Goal: Task Accomplishment & Management: Manage account settings

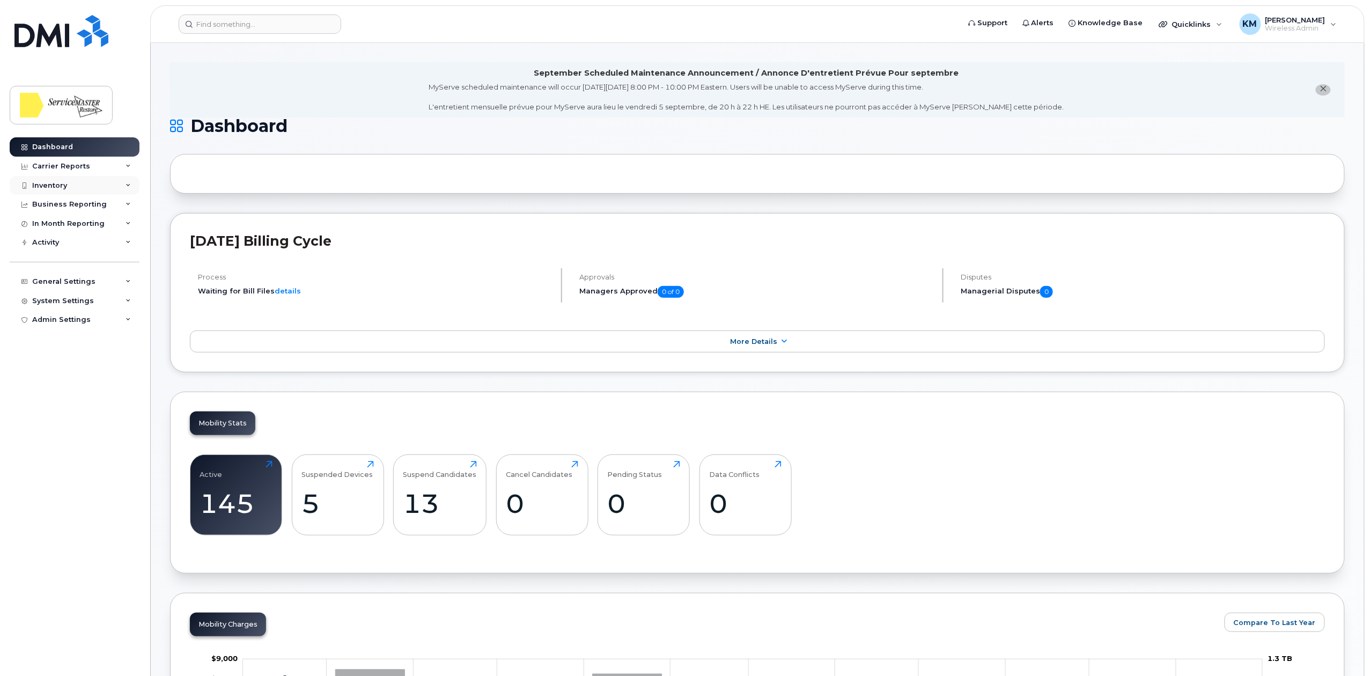
click at [80, 181] on div "Inventory" at bounding box center [75, 185] width 130 height 19
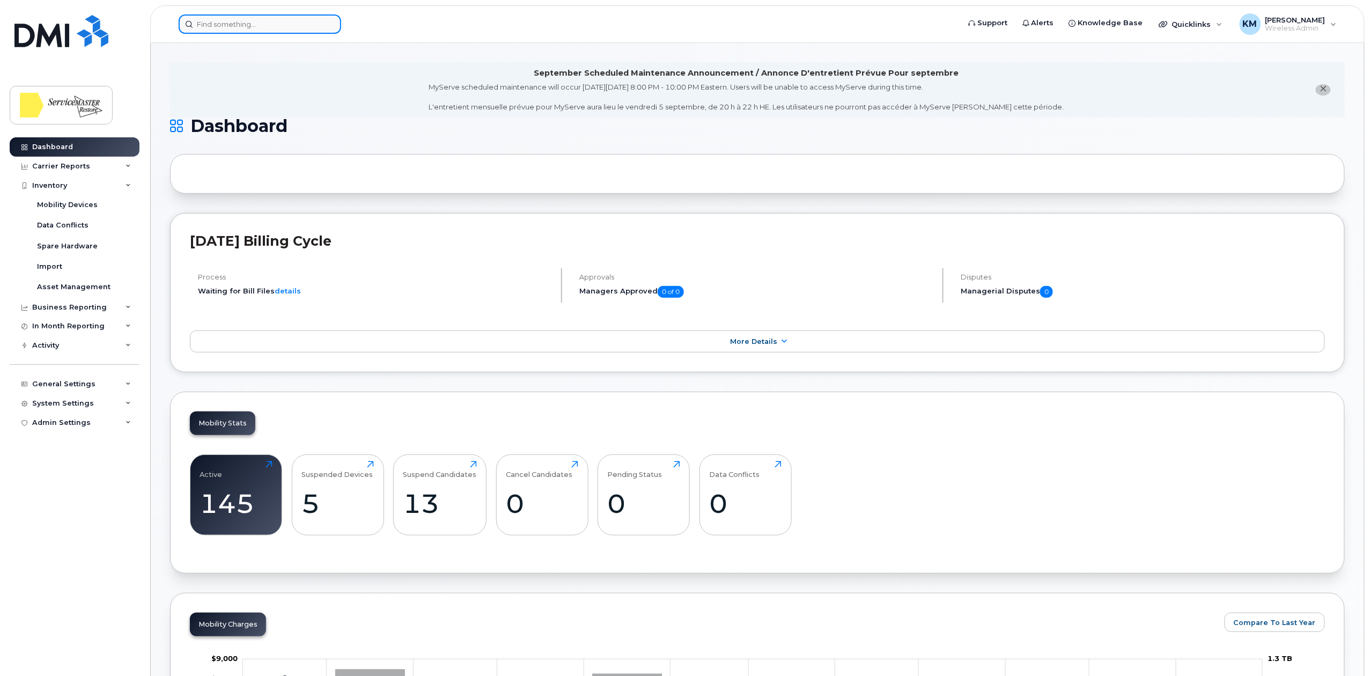
click at [248, 30] on input at bounding box center [260, 23] width 163 height 19
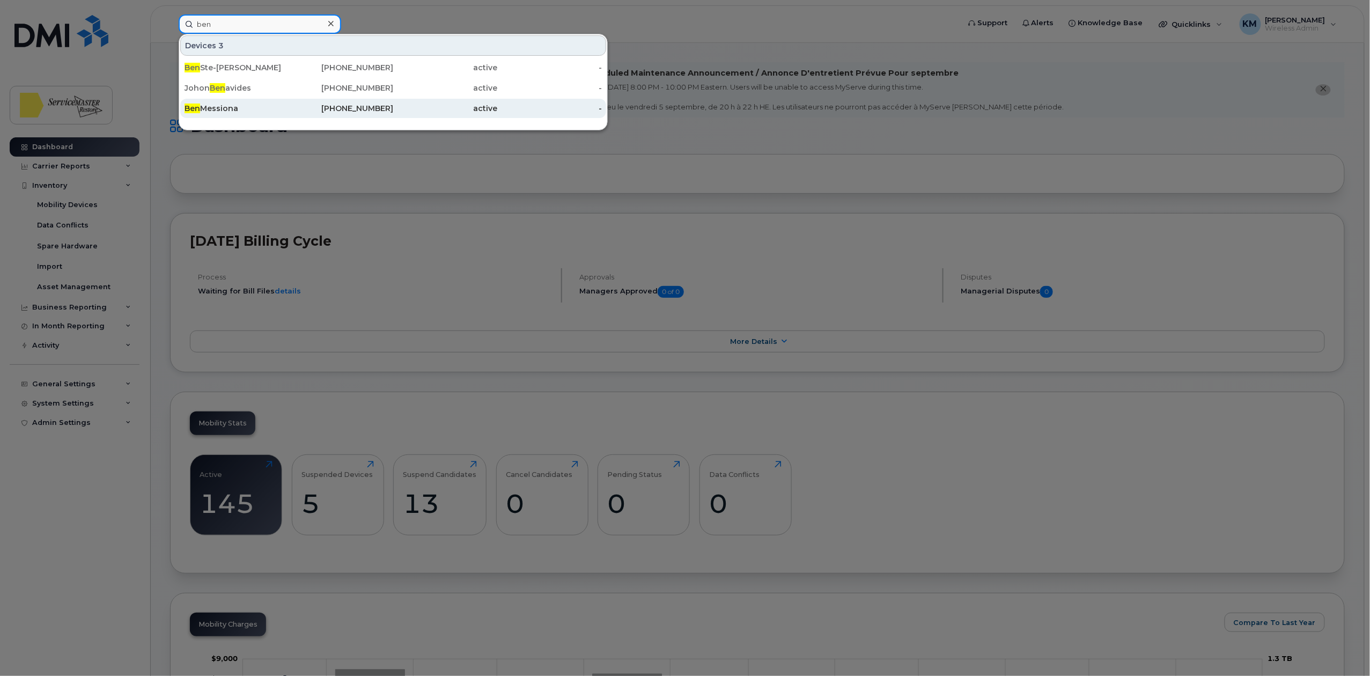
type input "ben"
click at [249, 107] on div "[PERSON_NAME]" at bounding box center [237, 108] width 105 height 11
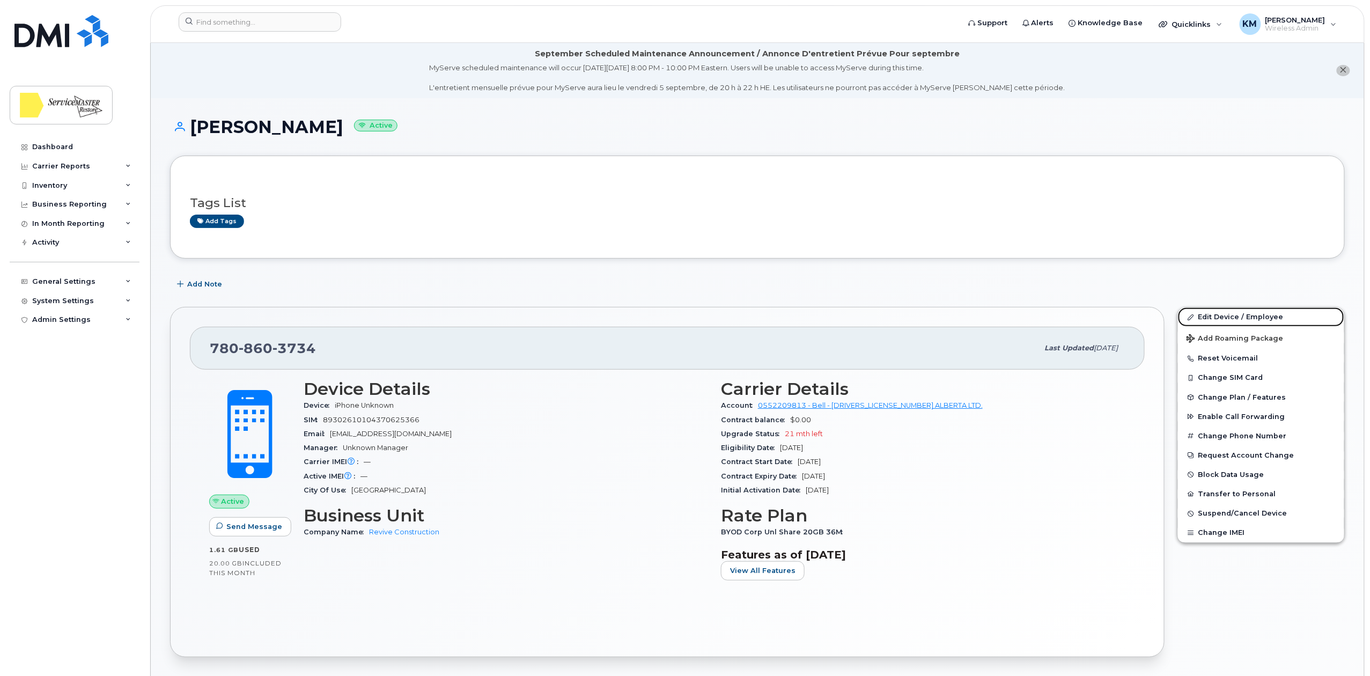
drag, startPoint x: 1254, startPoint y: 316, endPoint x: 721, endPoint y: 312, distance: 532.8
click at [1254, 316] on link "Edit Device / Employee" at bounding box center [1261, 316] width 166 height 19
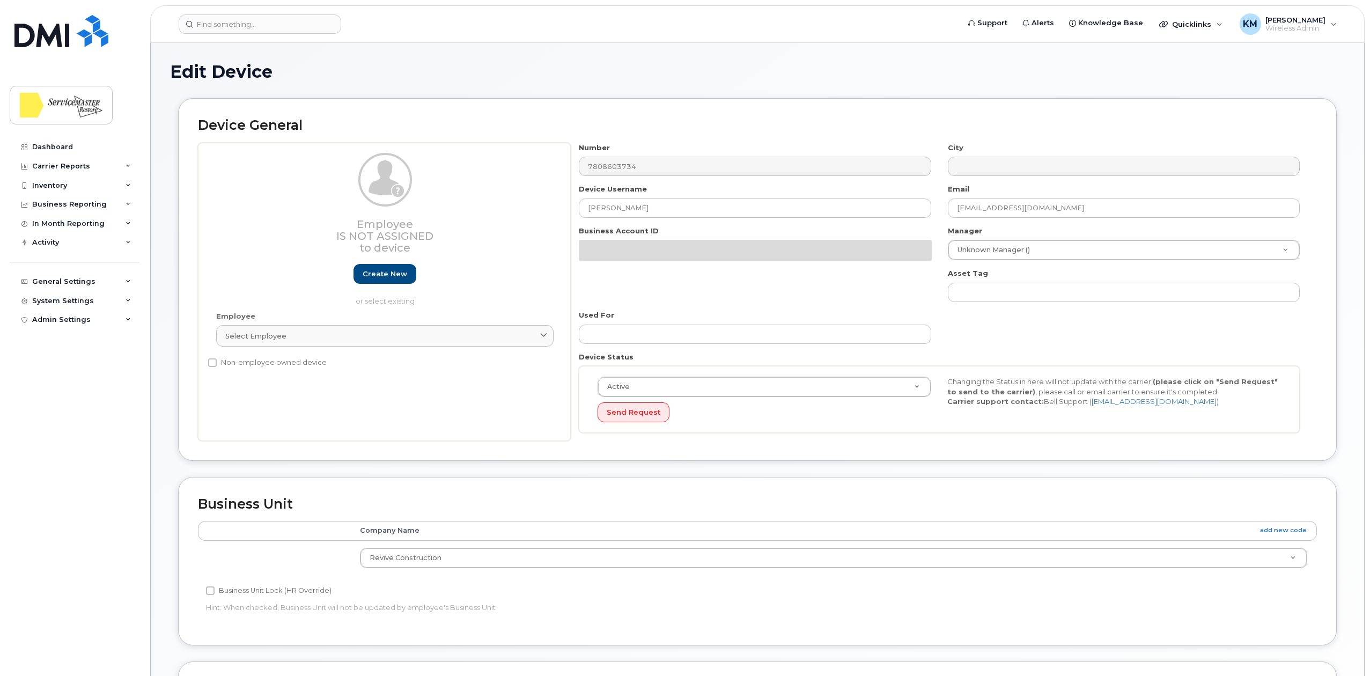
select select "33422190"
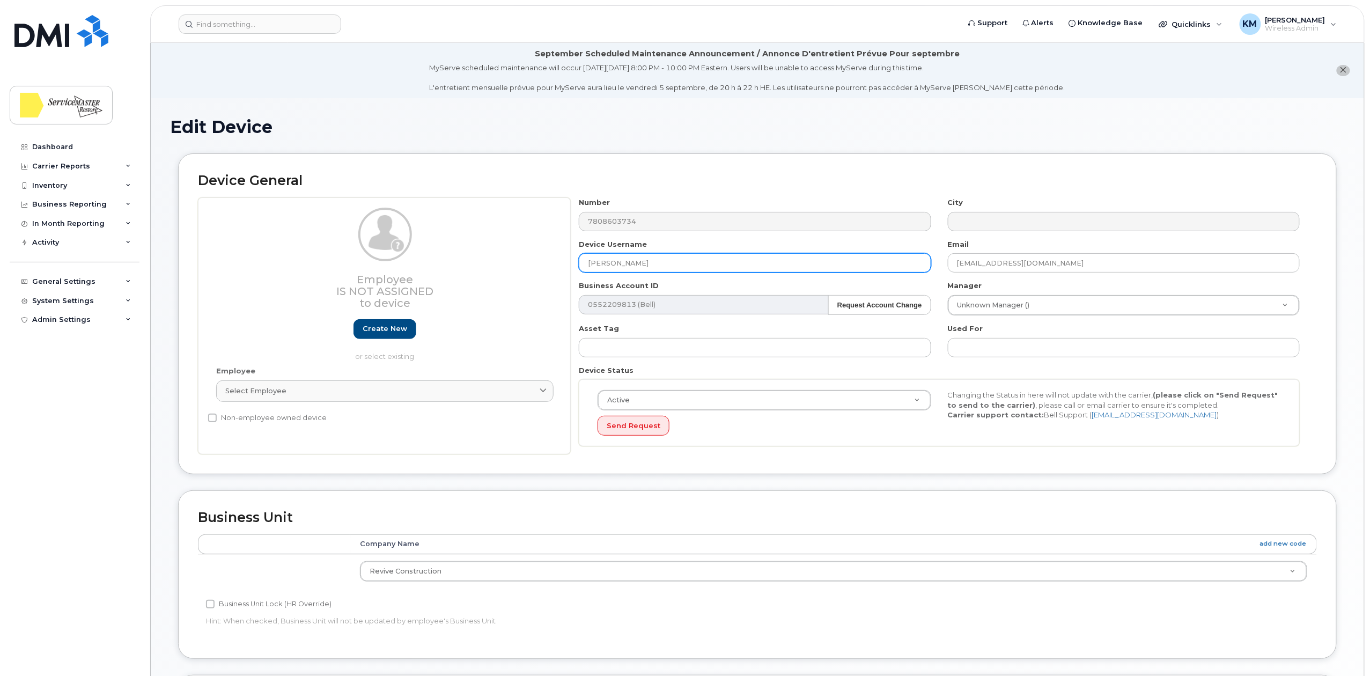
click at [640, 265] on input "Ben Messiona" at bounding box center [755, 262] width 352 height 19
drag, startPoint x: 646, startPoint y: 265, endPoint x: 542, endPoint y: 264, distance: 104.6
click at [542, 264] on div "Employee Is not assigned to device Create new or select existing Employee Selec…" at bounding box center [757, 325] width 1119 height 257
paste input "Tyler Tennessen"
type input "Tyler Tennessen"
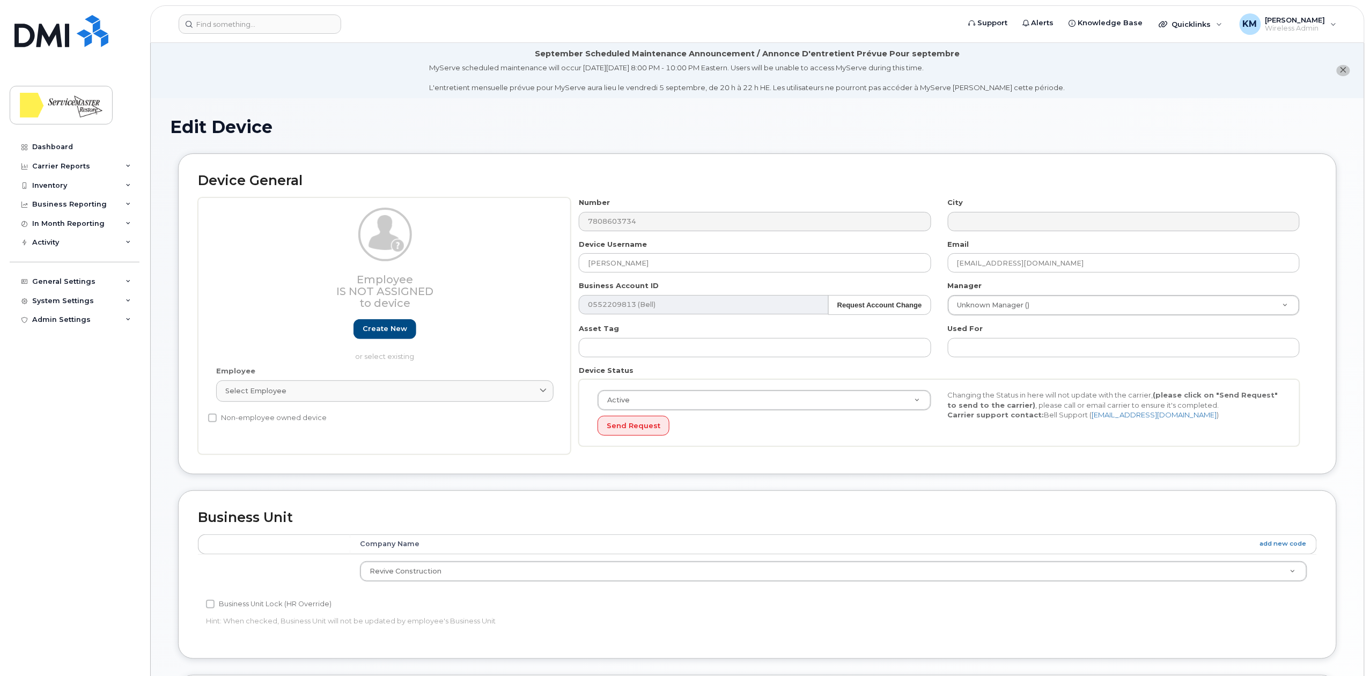
click at [764, 170] on div "Device General Employee Is not assigned to device Create new or select existing…" at bounding box center [757, 313] width 1159 height 321
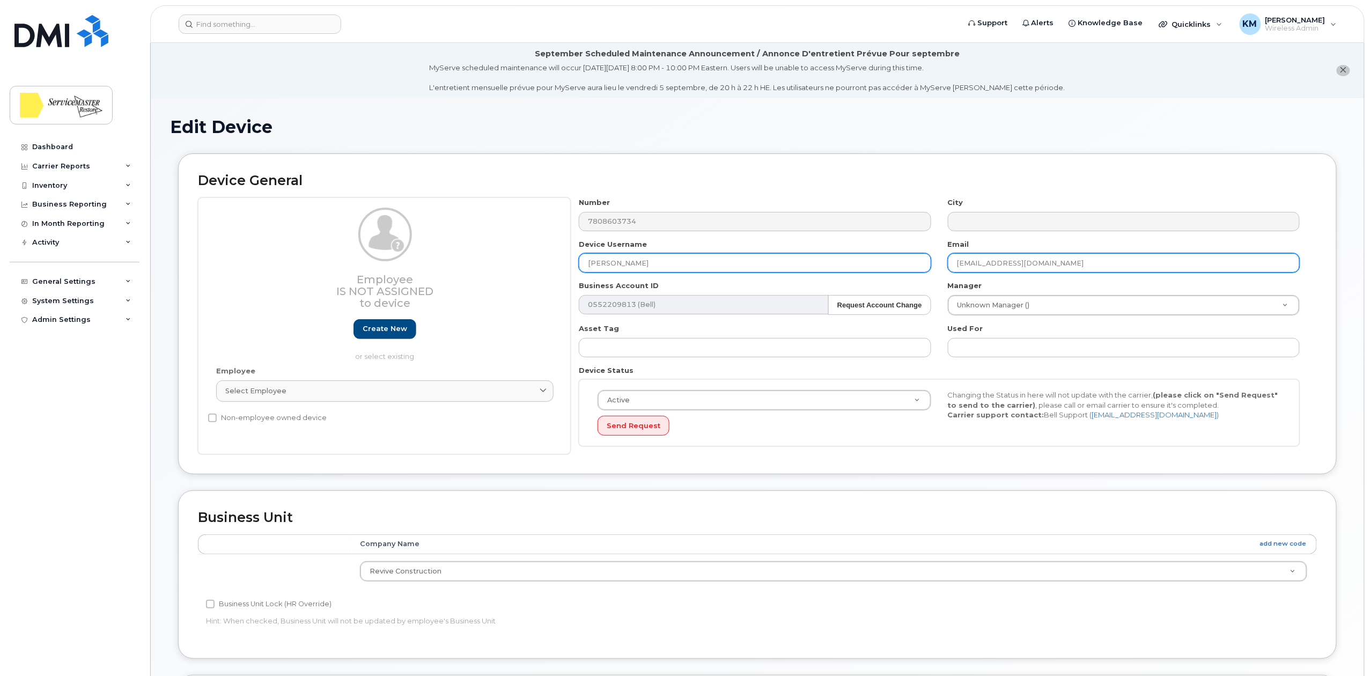
drag, startPoint x: 979, startPoint y: 264, endPoint x: 924, endPoint y: 262, distance: 54.8
click at [924, 262] on div "Number 7808603734 City Device Username Tyler Tennessen Email ben.m@reviveconstr…" at bounding box center [940, 325] width 738 height 257
type input "tyler.t@reviveconstruct.com"
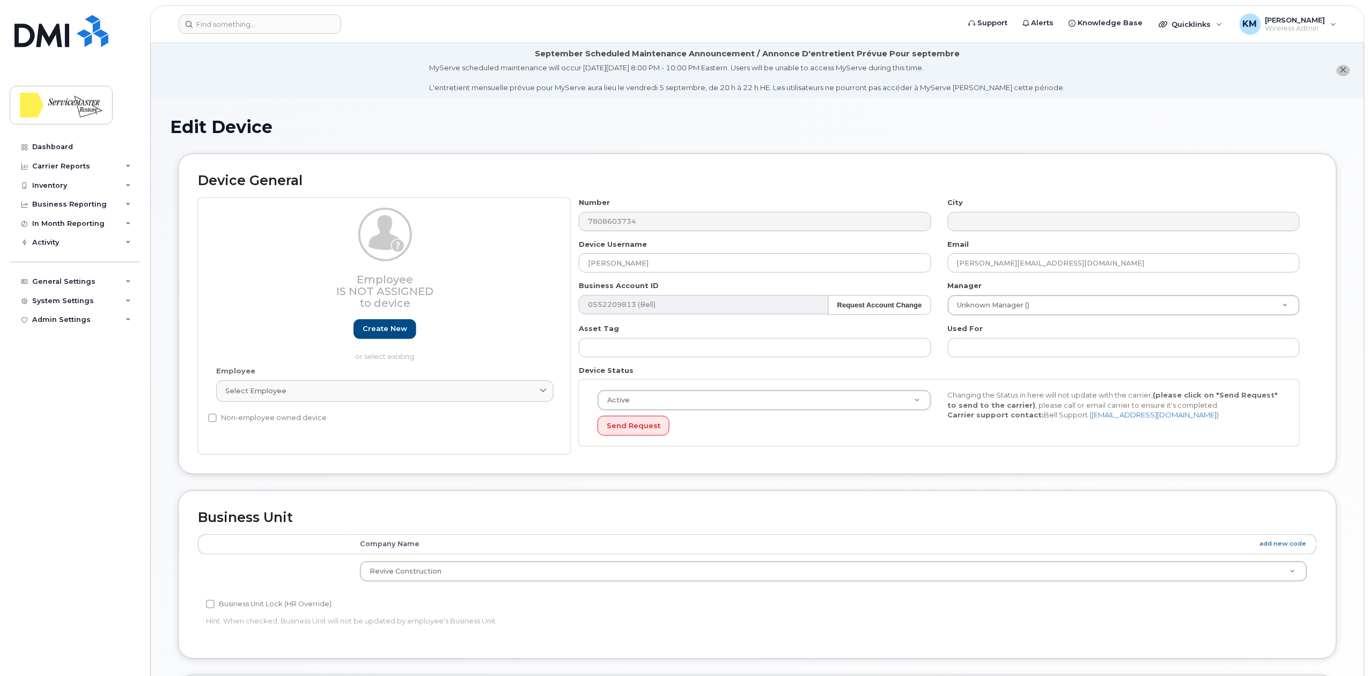
click at [1087, 155] on div "Device General Employee Is not assigned to device Create new or select existing…" at bounding box center [757, 313] width 1159 height 321
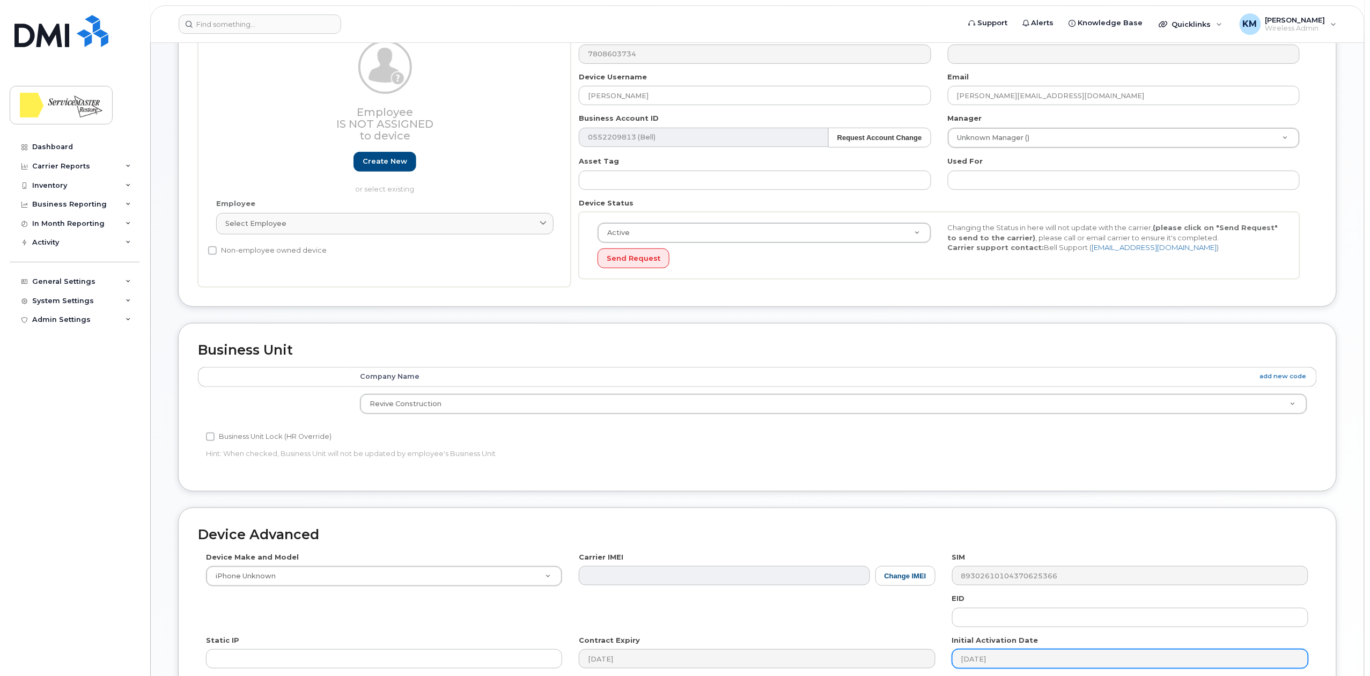
scroll to position [323, 0]
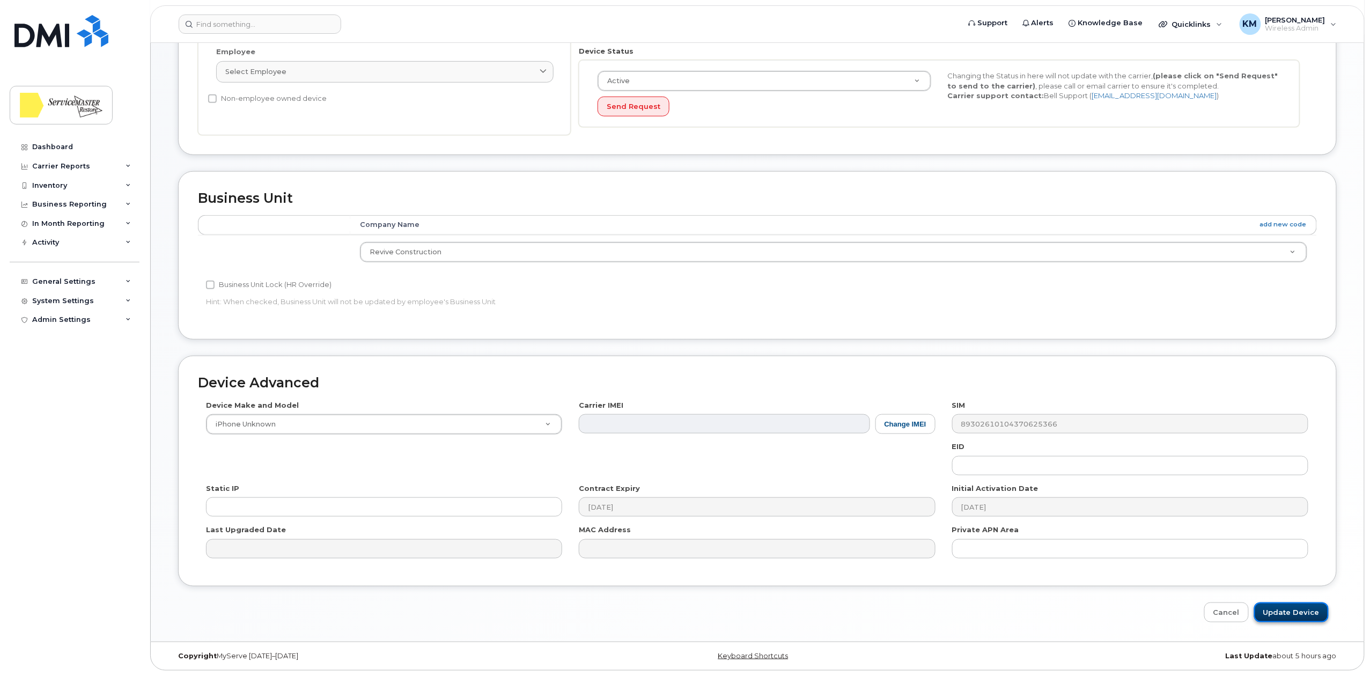
click at [1292, 612] on input "Update Device" at bounding box center [1291, 612] width 75 height 20
type input "Saving..."
